Goal: Information Seeking & Learning: Learn about a topic

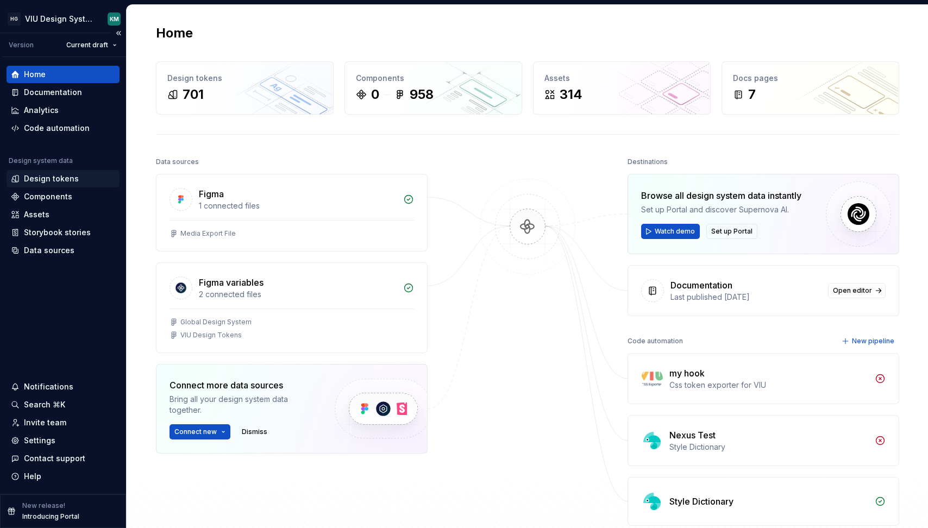
click at [43, 181] on div "Design tokens" at bounding box center [51, 178] width 55 height 11
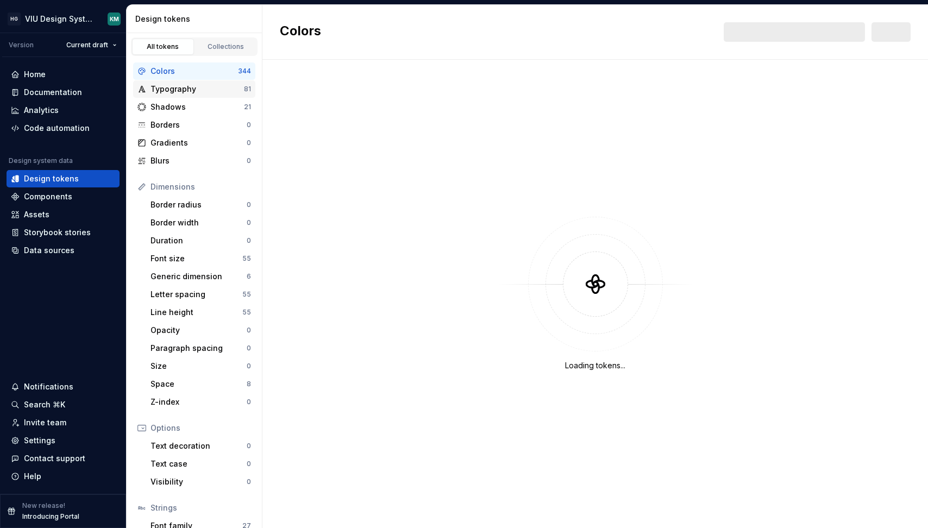
click at [168, 94] on div "Typography" at bounding box center [196, 89] width 93 height 11
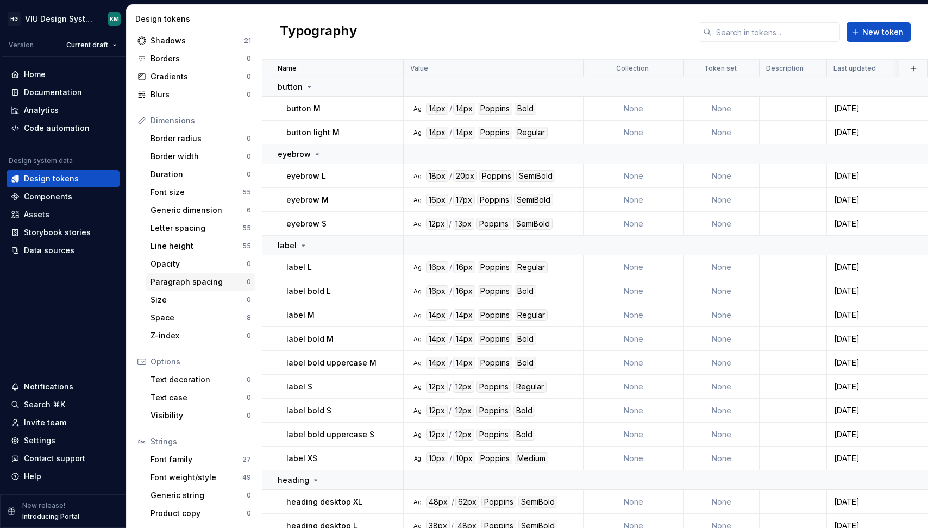
scroll to position [67, 0]
click at [181, 454] on div "Font family" at bounding box center [196, 459] width 92 height 11
